Goal: Task Accomplishment & Management: Use online tool/utility

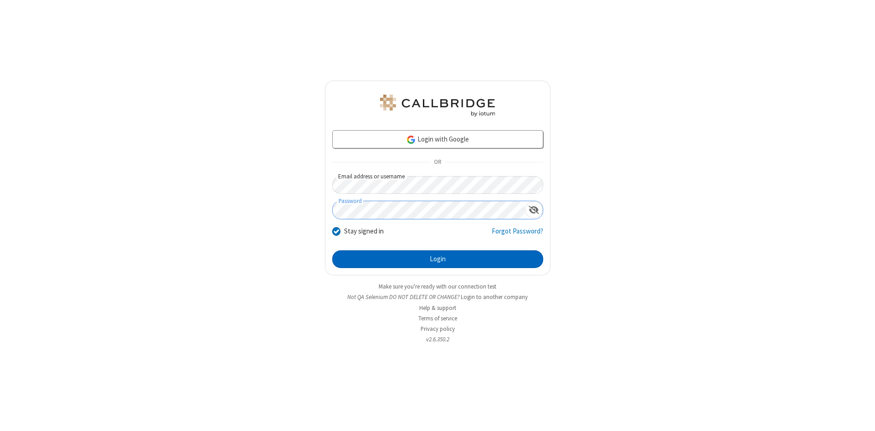
click at [437, 260] on button "Login" at bounding box center [437, 260] width 211 height 18
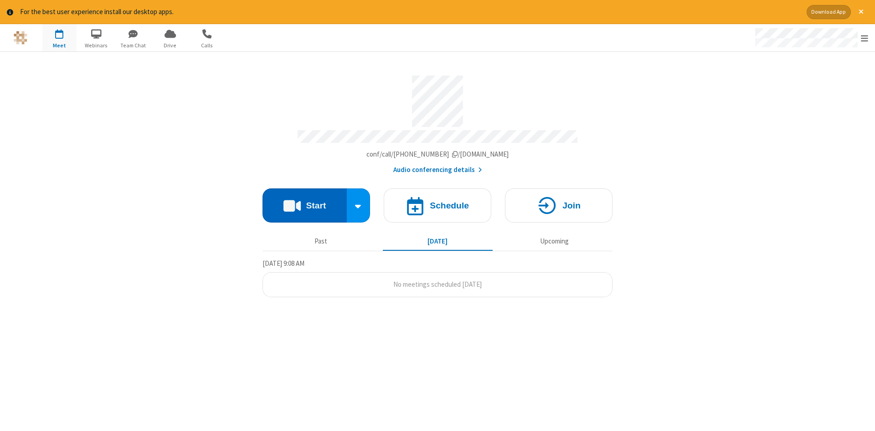
click at [304, 202] on button "Start" at bounding box center [304, 206] width 84 height 34
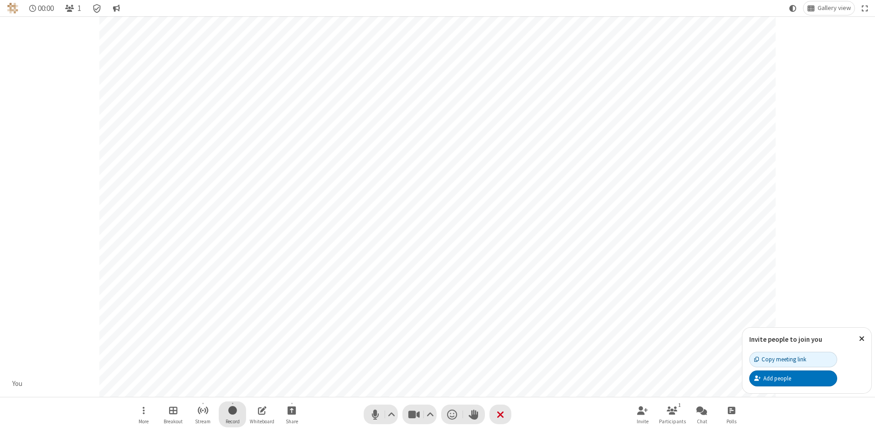
click at [232, 415] on span "Start recording" at bounding box center [232, 410] width 9 height 11
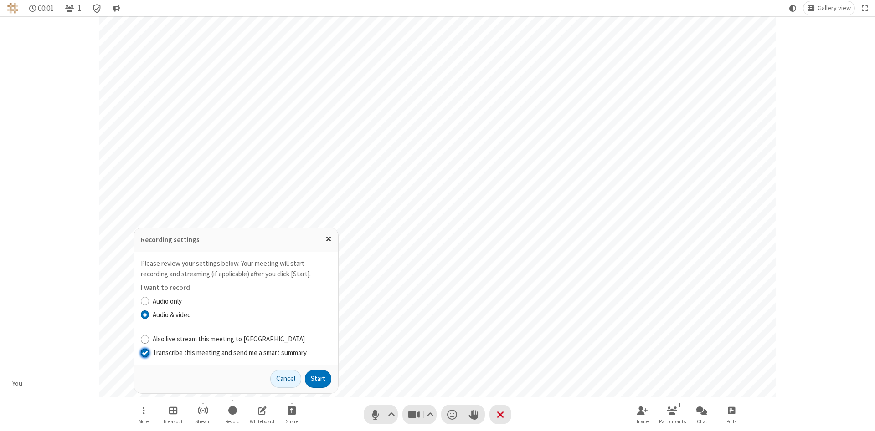
click at [144, 353] on input "Transcribe this meeting and send me a smart summary" at bounding box center [145, 353] width 9 height 10
click at [318, 379] on button "Start" at bounding box center [318, 379] width 26 height 18
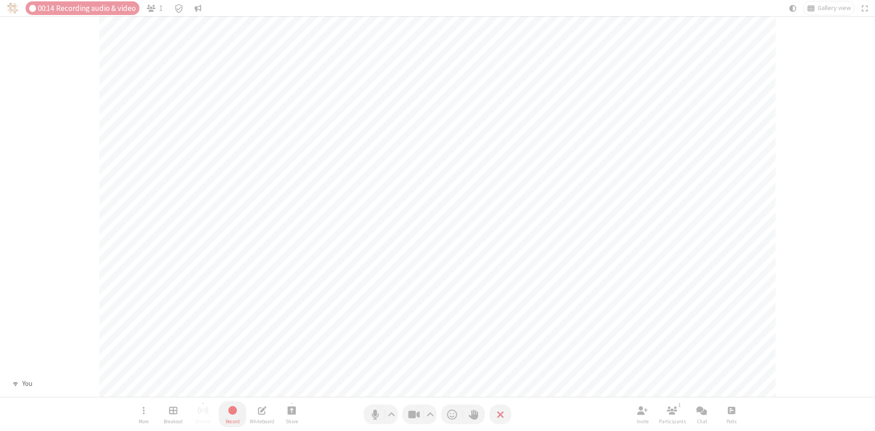
click at [232, 415] on span "Stop recording" at bounding box center [232, 410] width 10 height 11
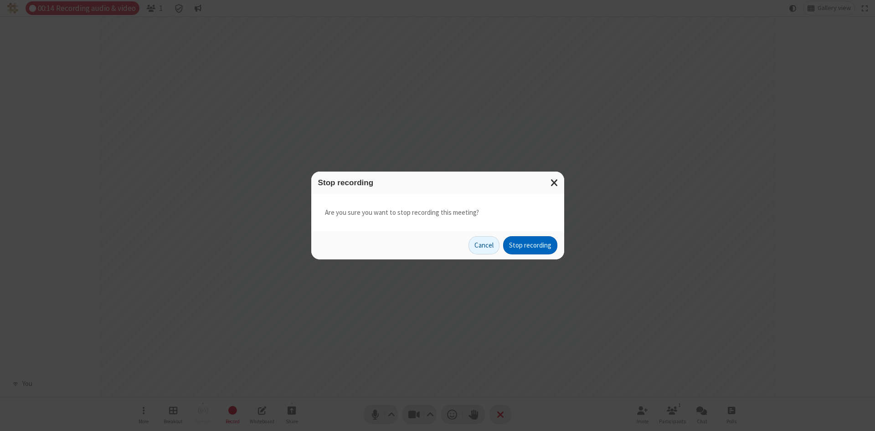
click at [530, 246] on button "Stop recording" at bounding box center [530, 245] width 54 height 18
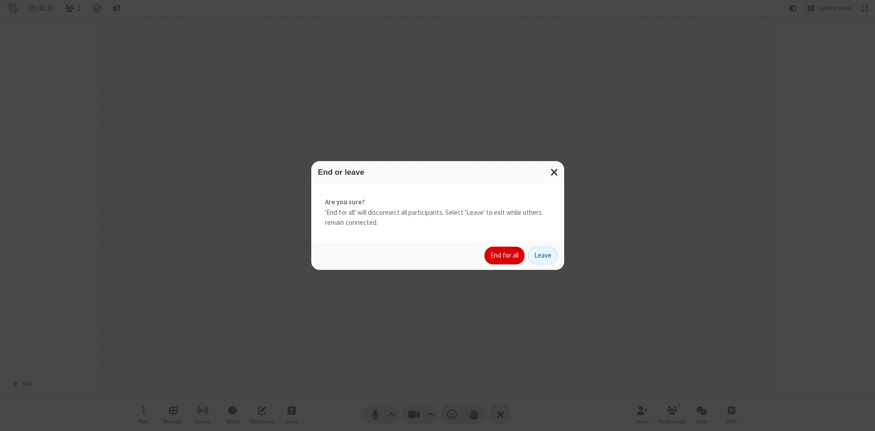
click at [505, 256] on button "End for all" at bounding box center [504, 256] width 40 height 18
